Goal: Information Seeking & Learning: Learn about a topic

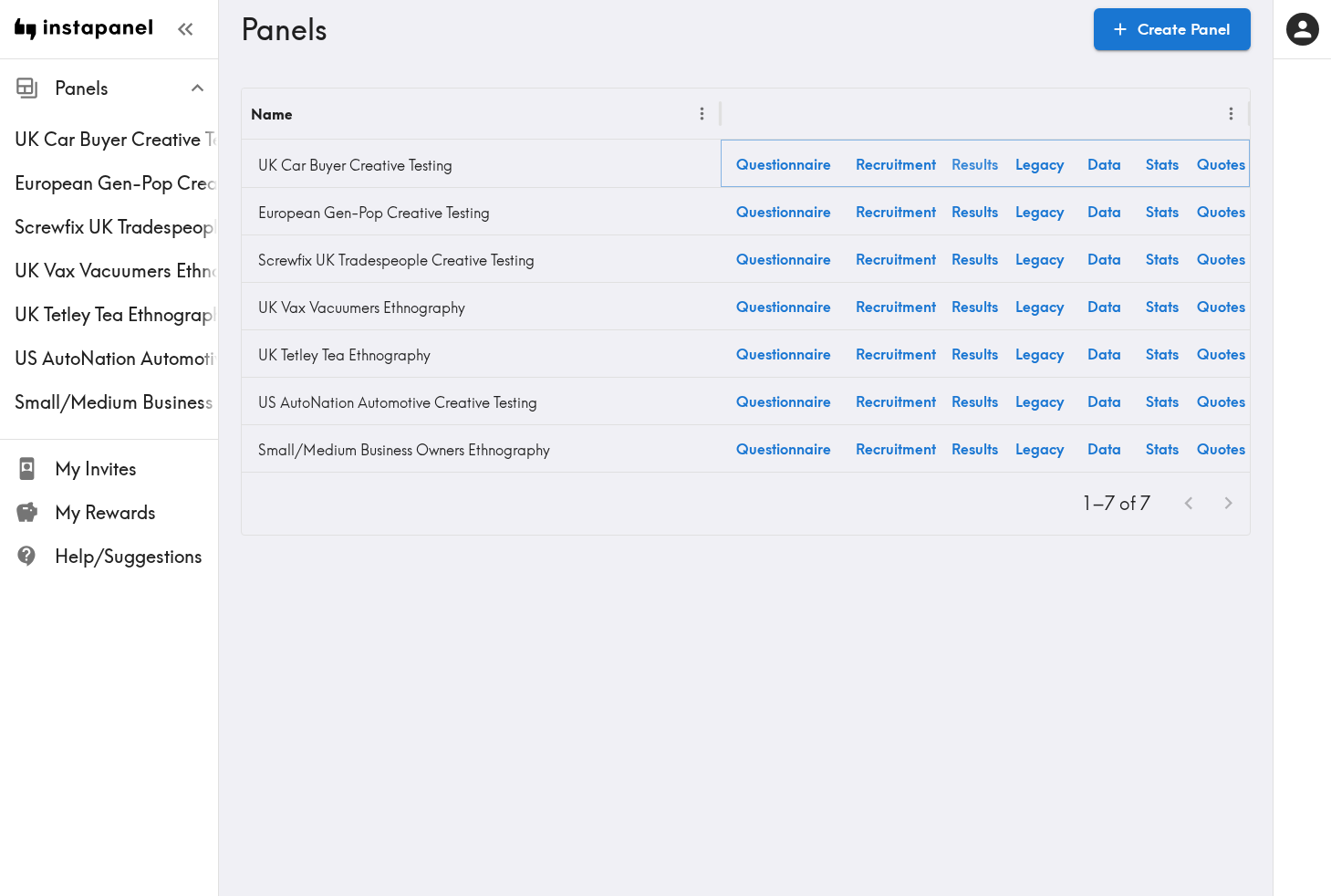
click at [980, 168] on link "Results" at bounding box center [975, 163] width 59 height 47
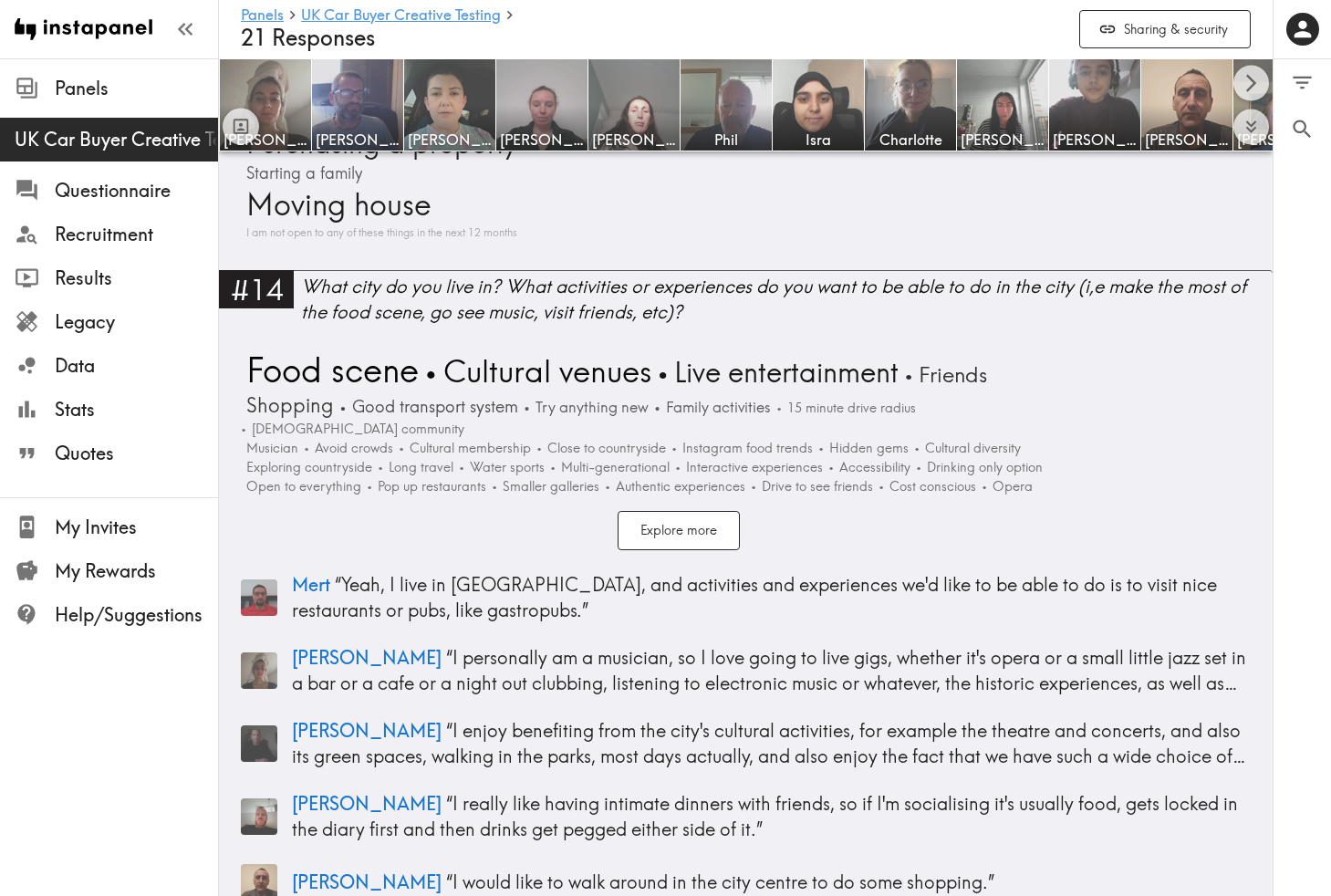
scroll to position [3892, 0]
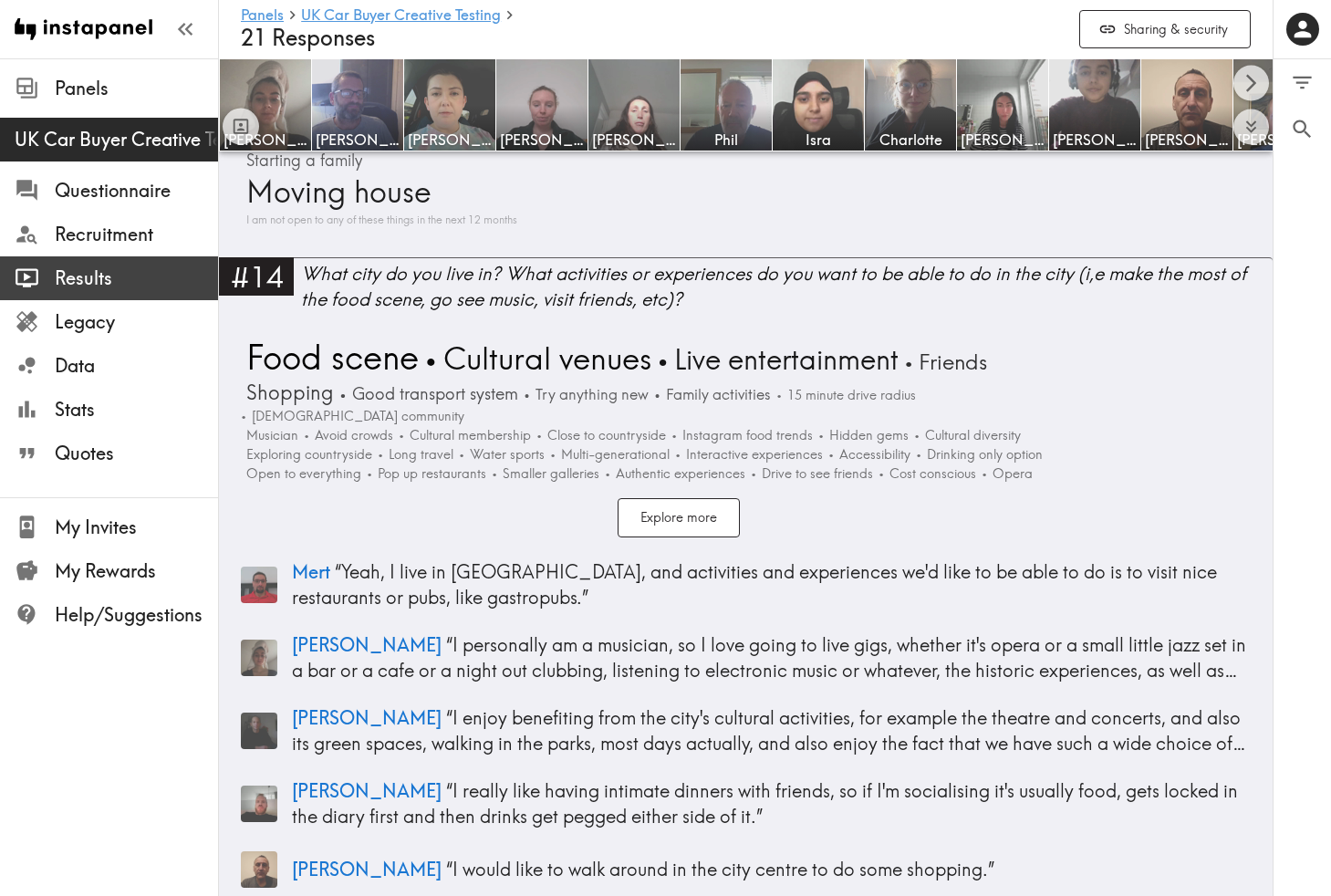
click at [114, 281] on span "Results" at bounding box center [136, 279] width 163 height 26
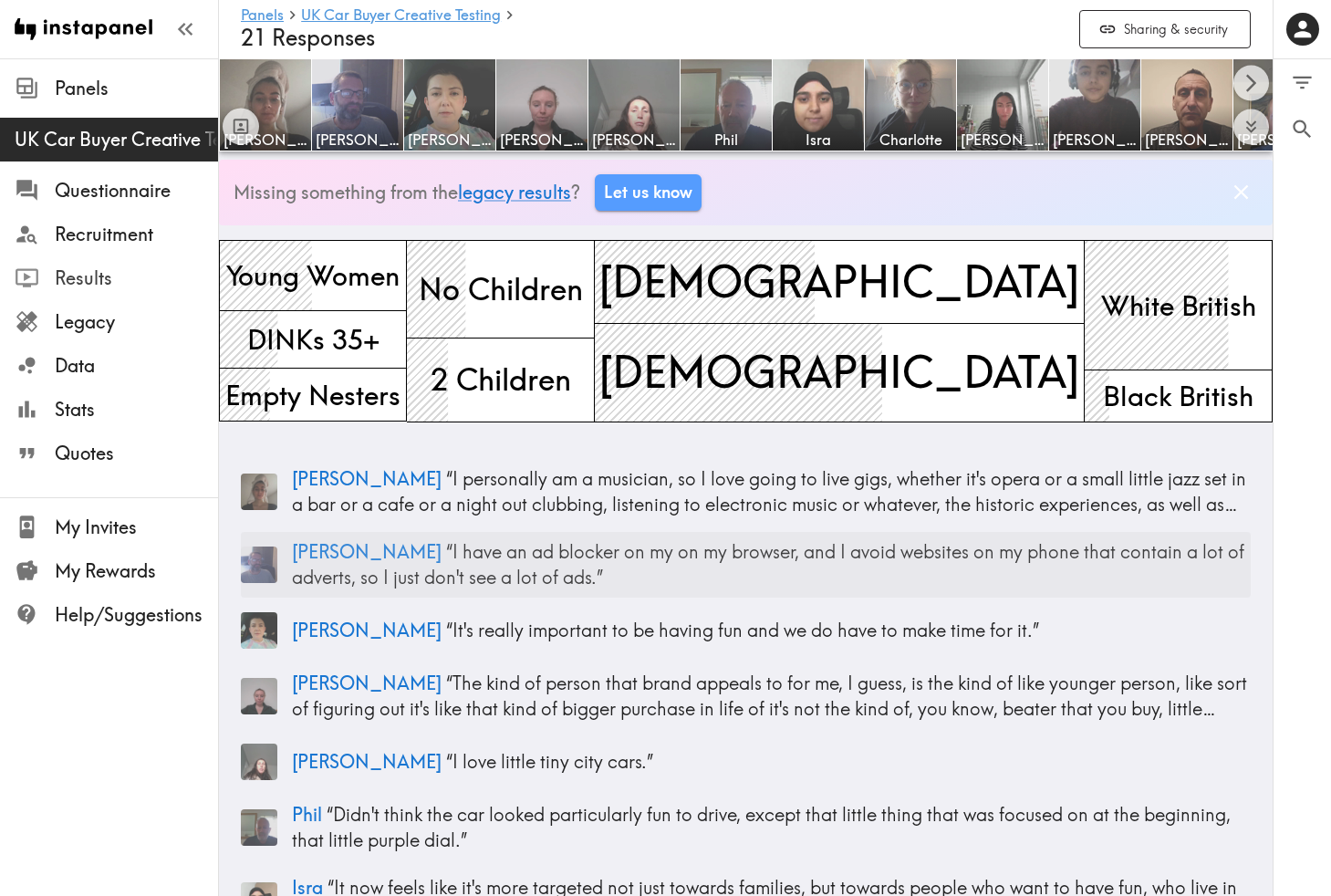
scroll to position [0, 0]
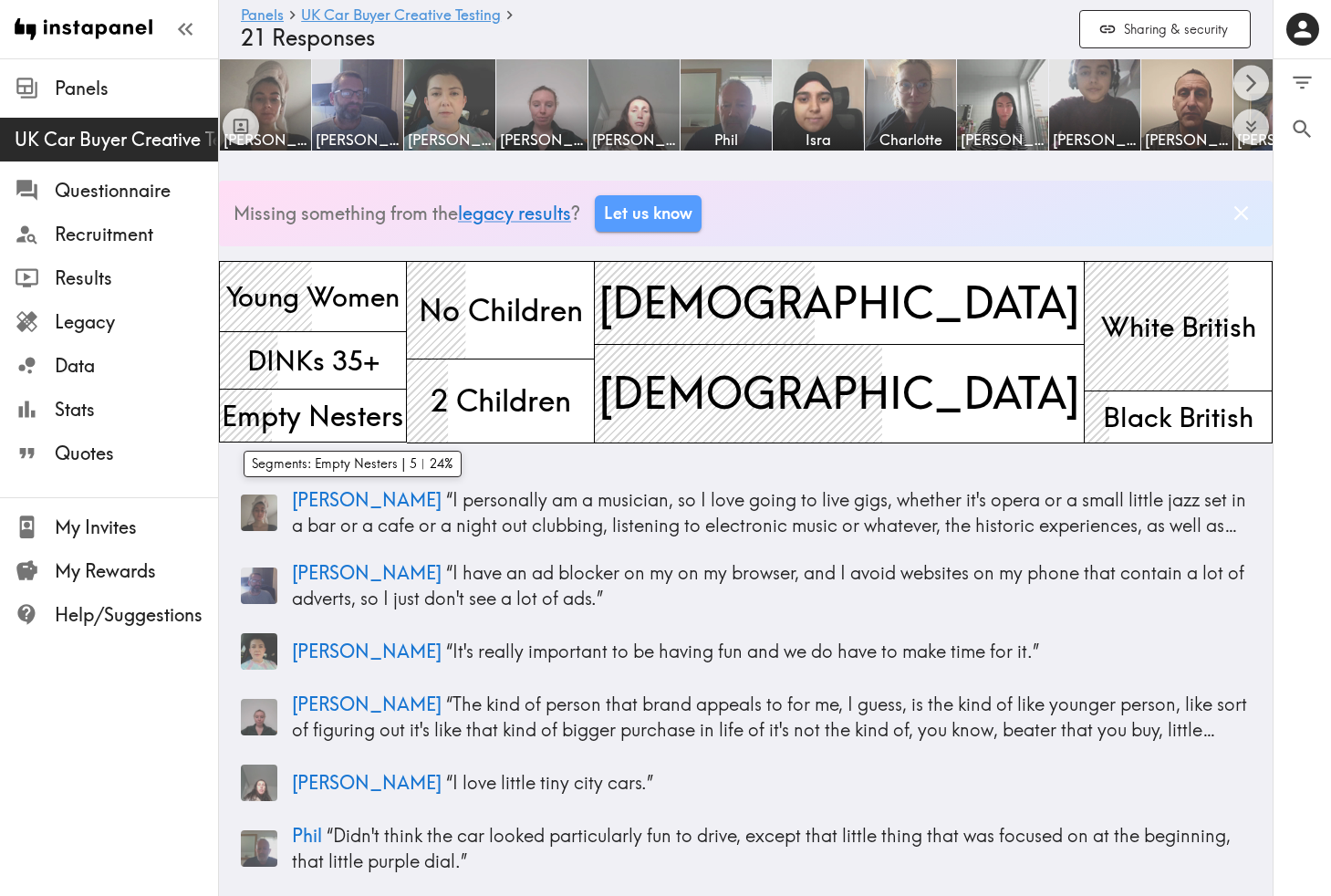
click at [350, 418] on span "Empty Nesters" at bounding box center [312, 415] width 190 height 47
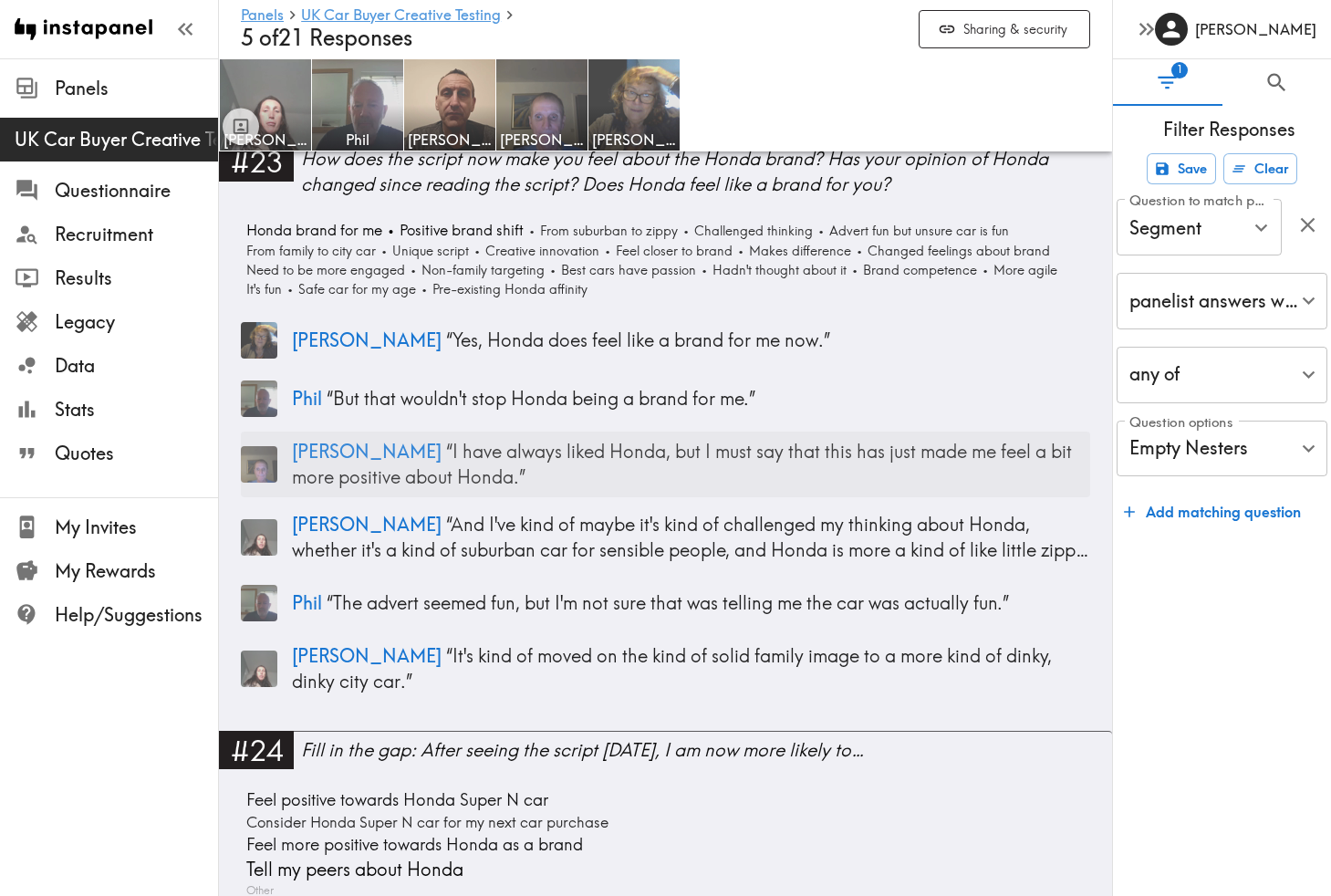
scroll to position [7391, 0]
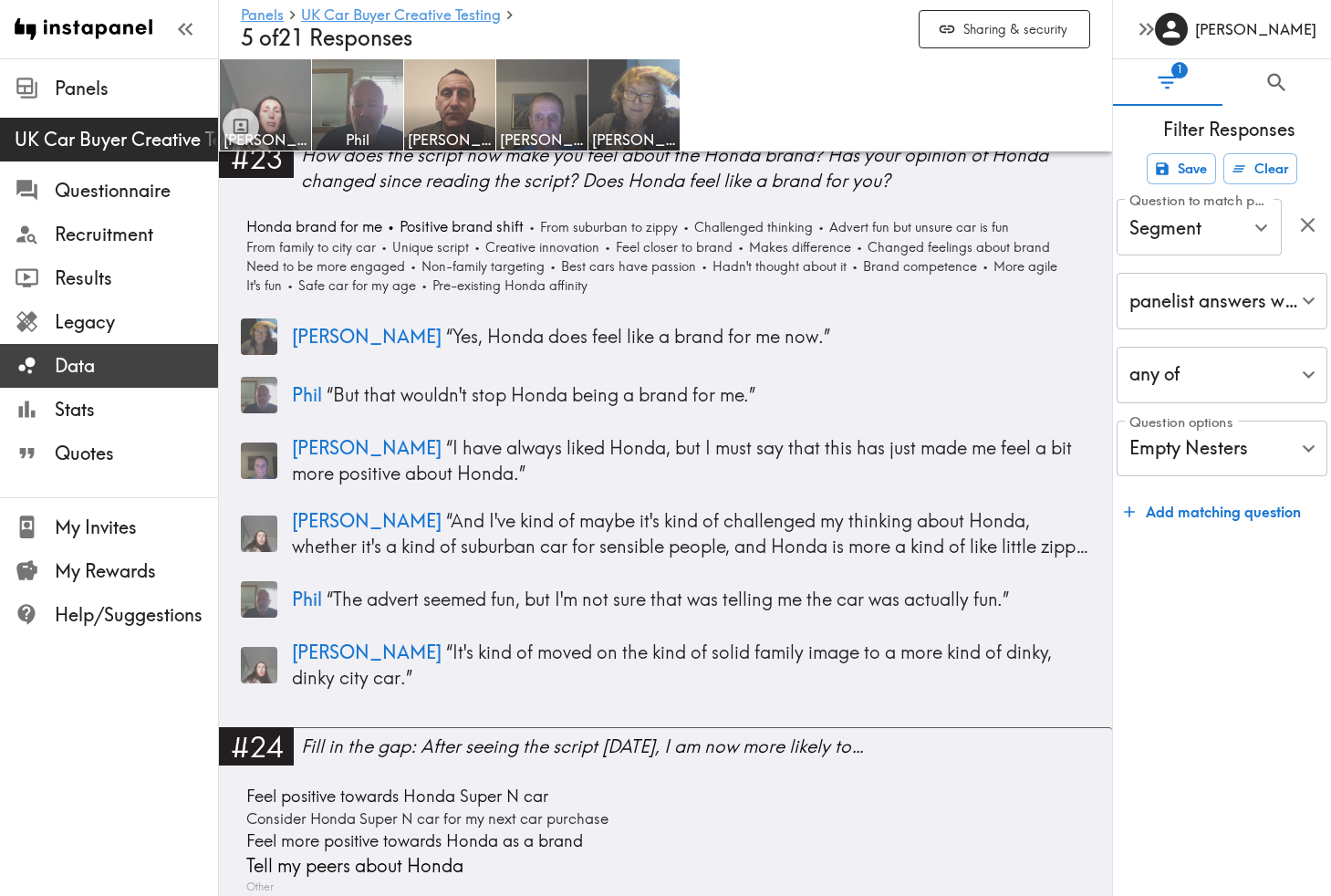
click at [104, 368] on span "Data" at bounding box center [136, 366] width 163 height 26
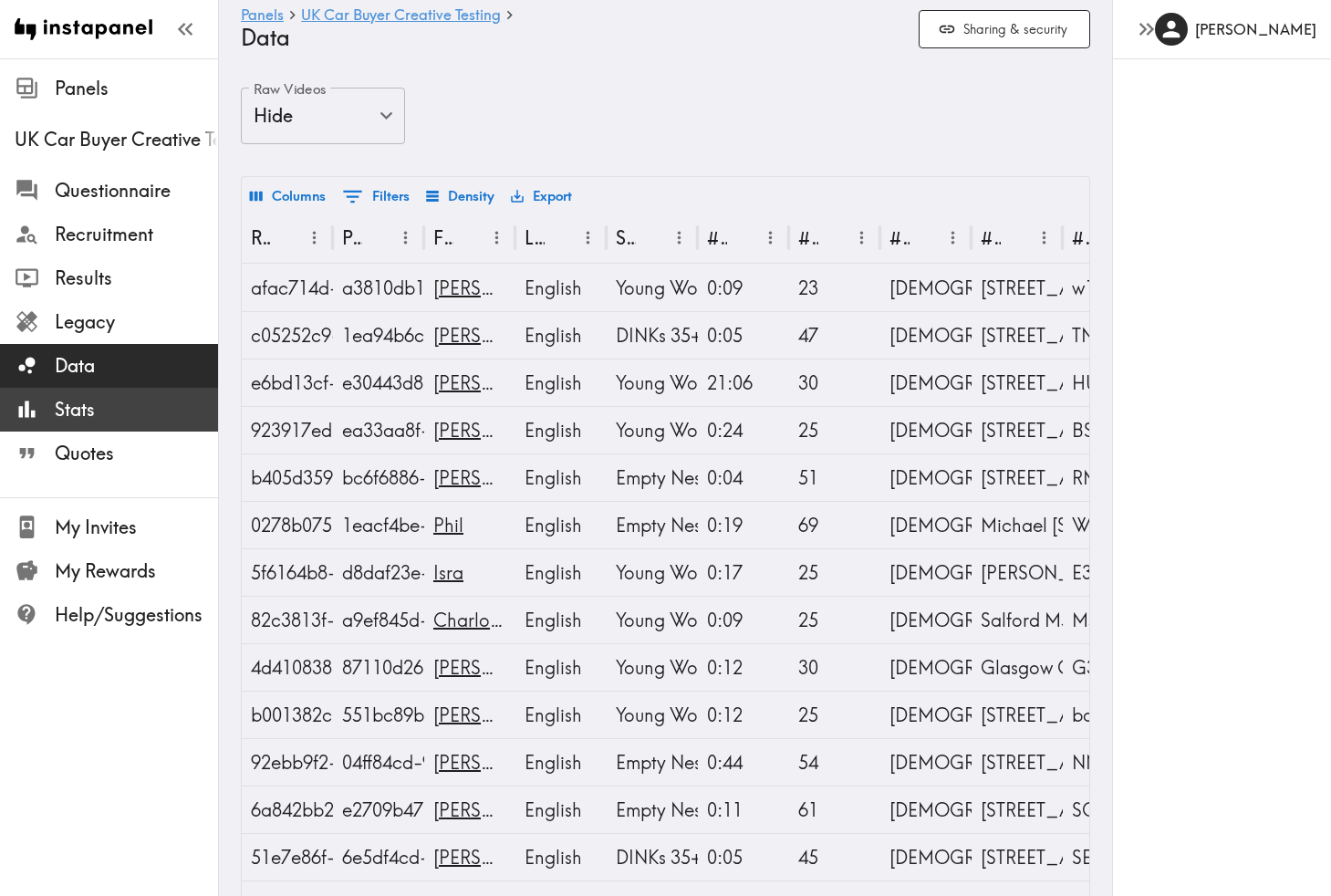
click at [104, 408] on span "Stats" at bounding box center [136, 410] width 163 height 26
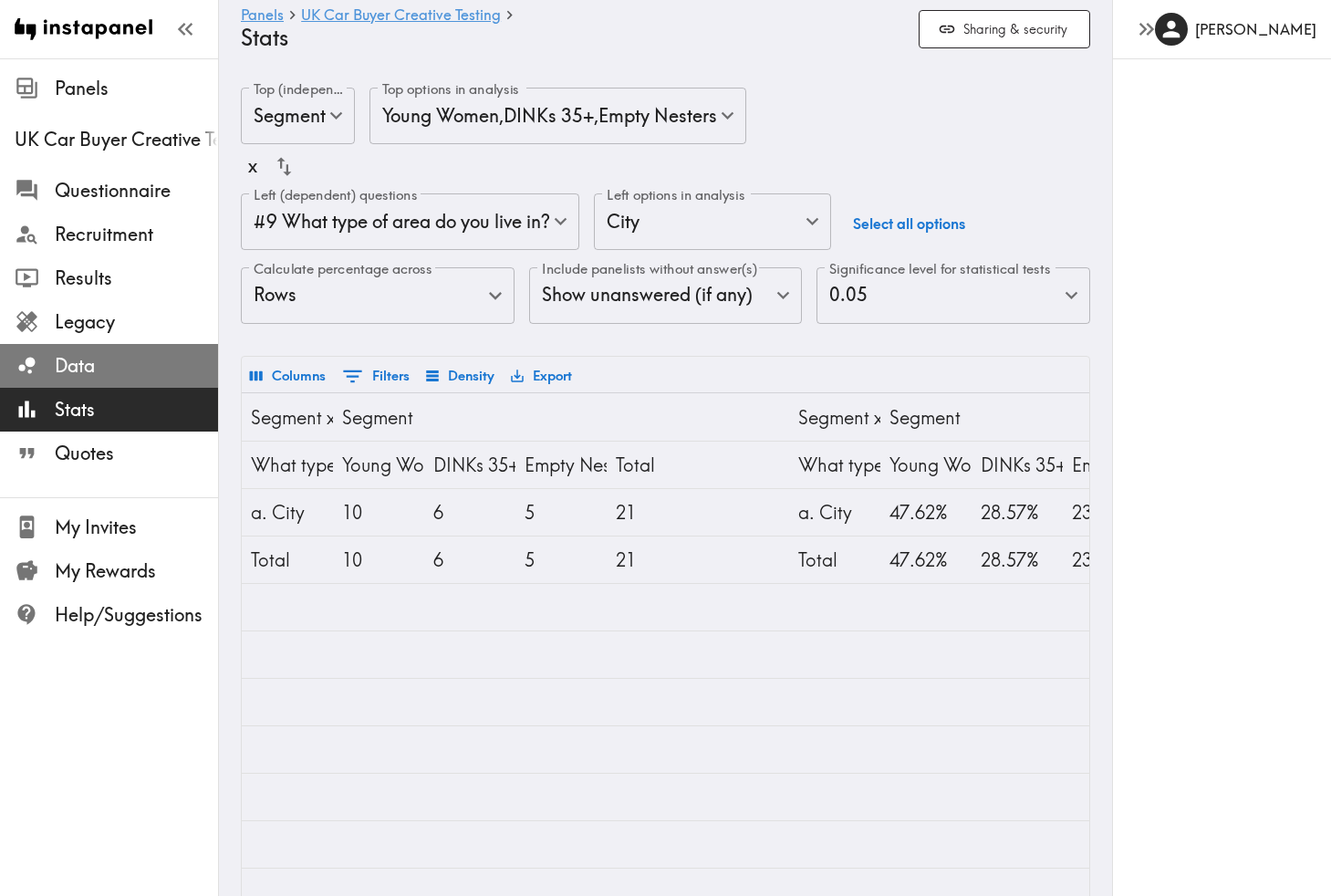
click at [115, 361] on span "Data" at bounding box center [136, 366] width 163 height 26
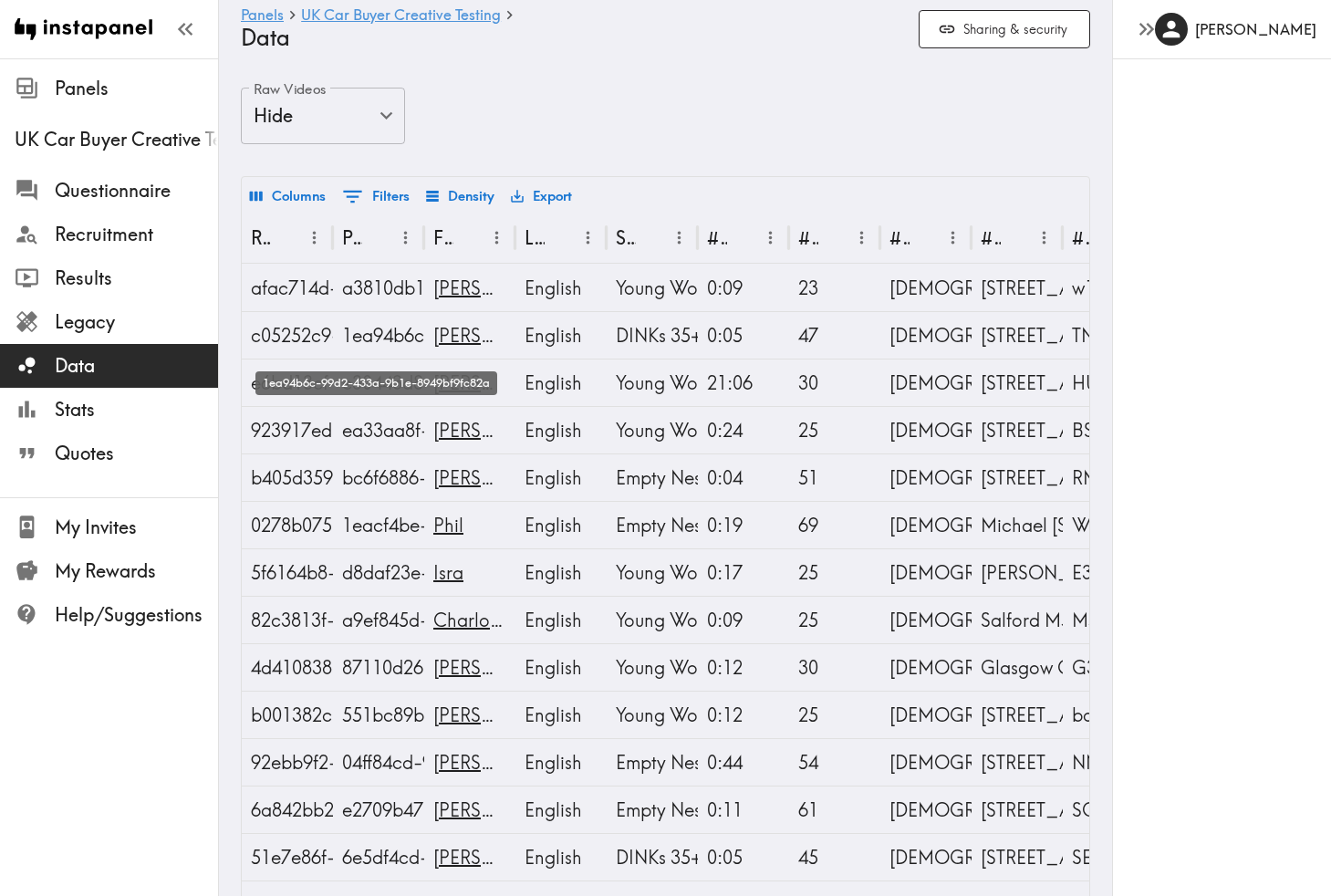
scroll to position [394, 0]
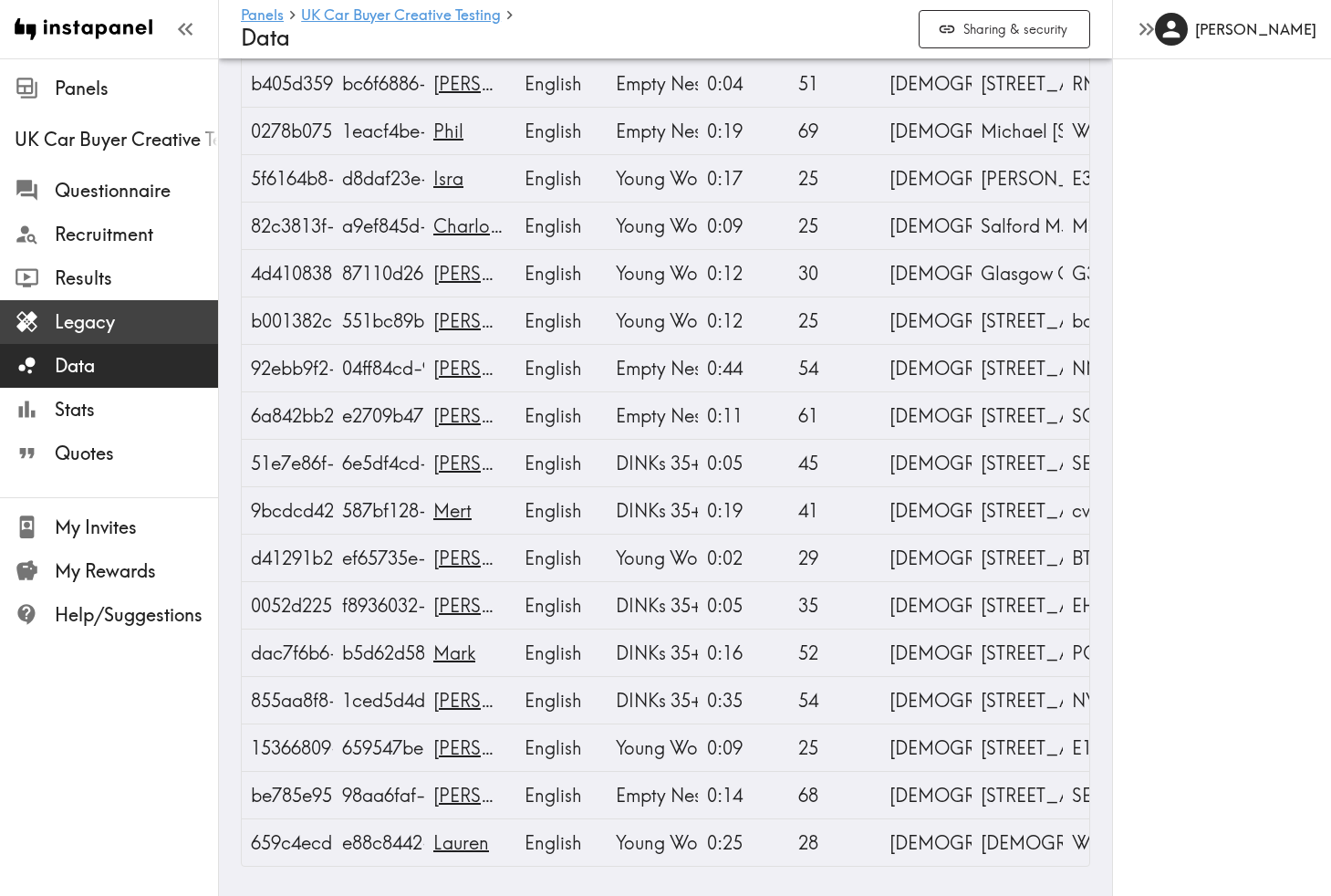
click at [150, 328] on span "Legacy" at bounding box center [136, 322] width 163 height 26
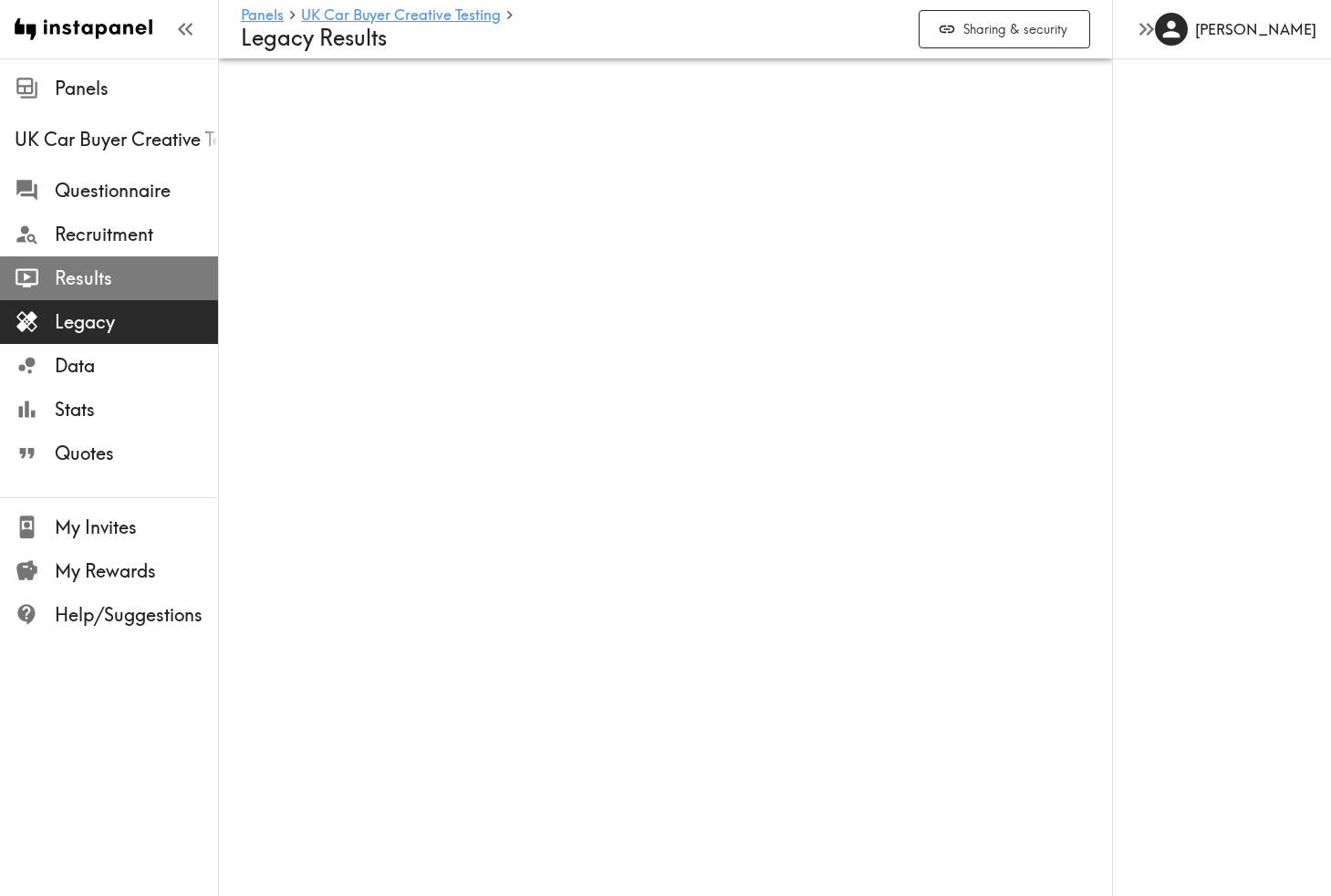
click at [141, 285] on span "Results" at bounding box center [136, 279] width 163 height 26
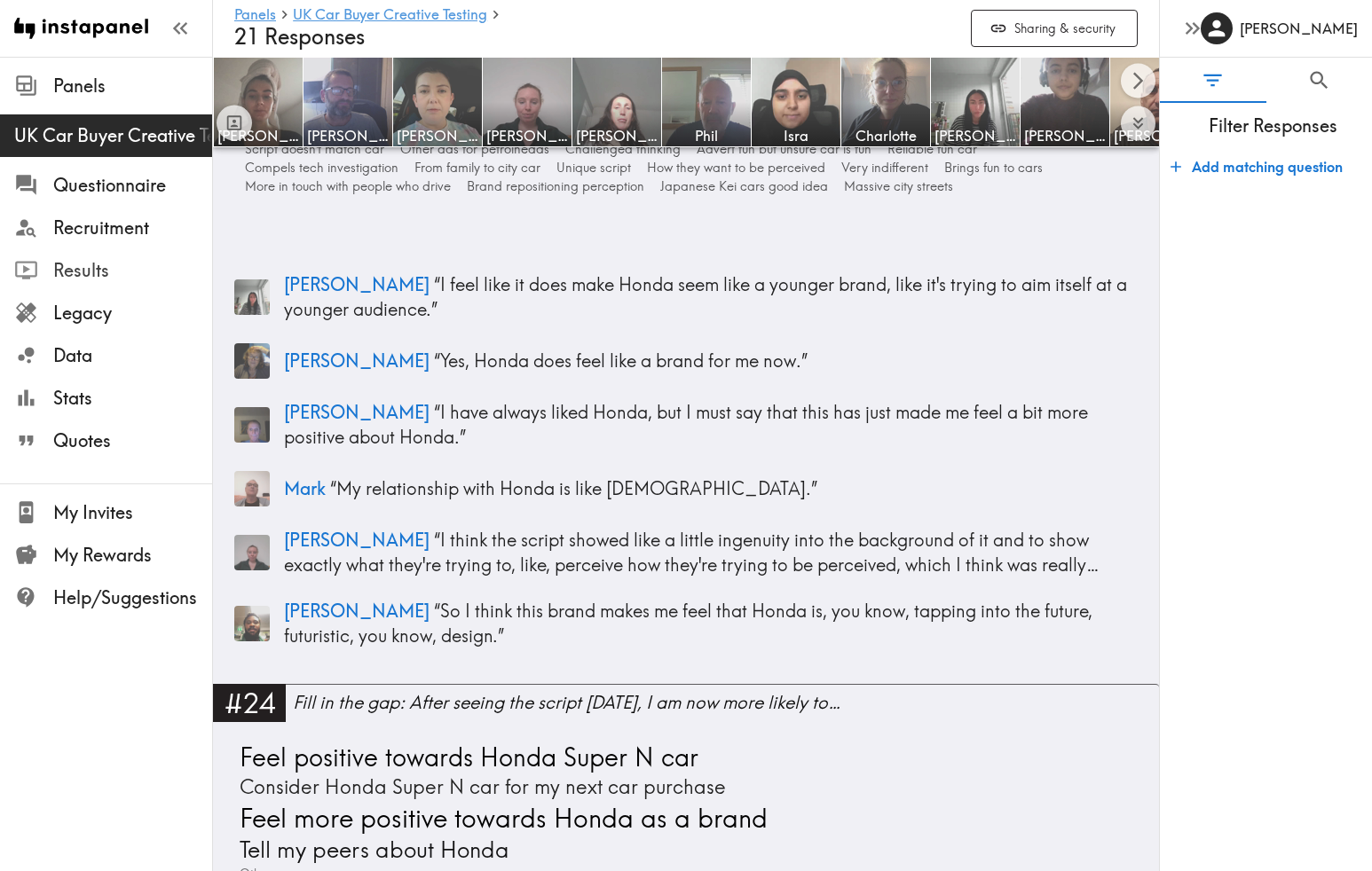
scroll to position [8749, 0]
